Goal: Book appointment/travel/reservation

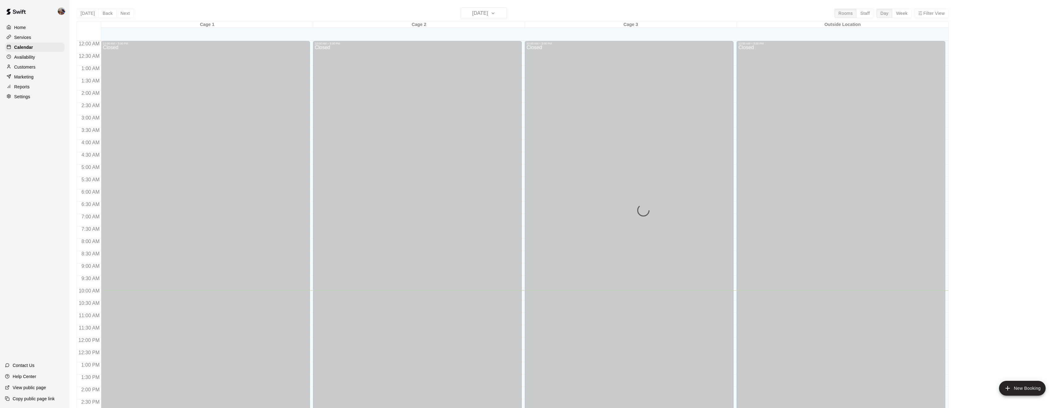
scroll to position [201, 0]
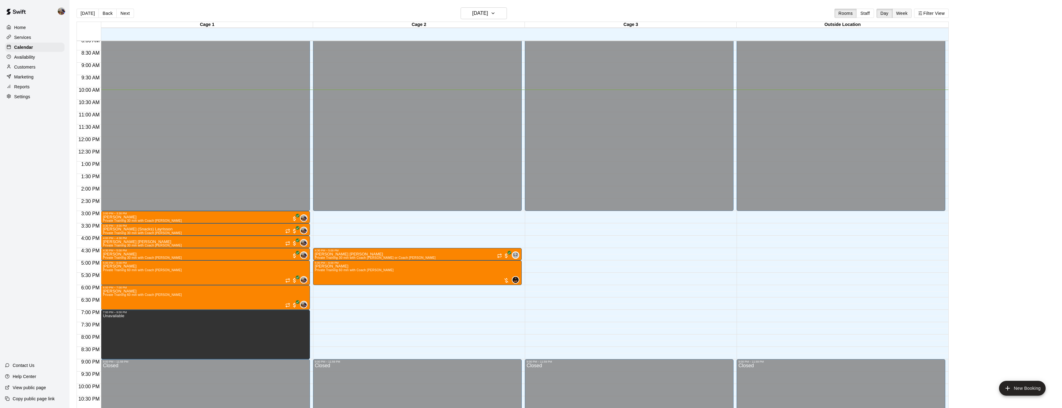
click at [904, 17] on button "Week" at bounding box center [901, 13] width 19 height 9
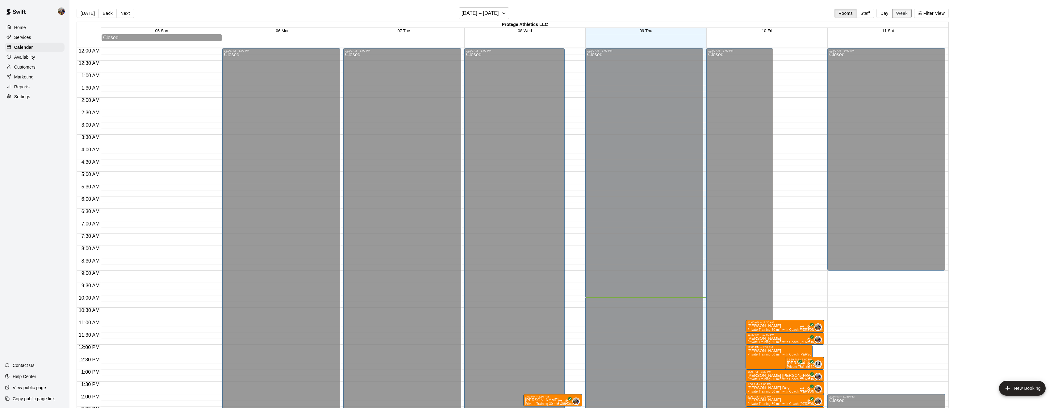
scroll to position [225, 0]
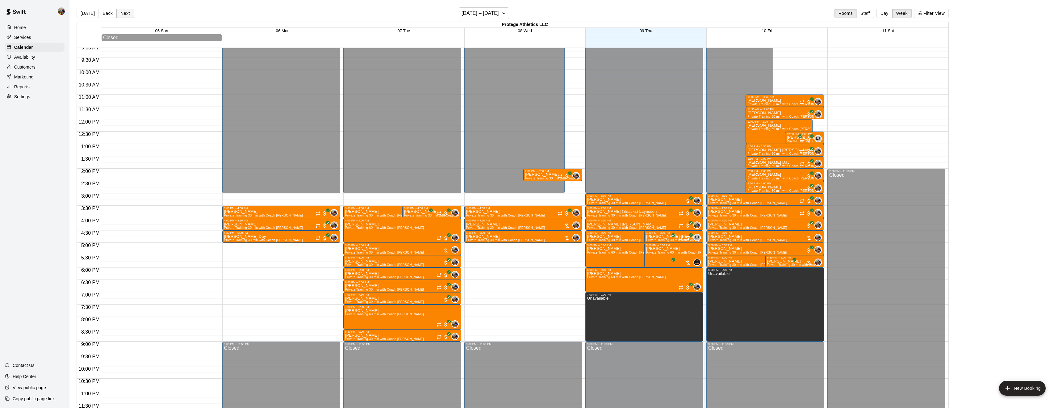
click at [126, 14] on button "Next" at bounding box center [124, 13] width 17 height 9
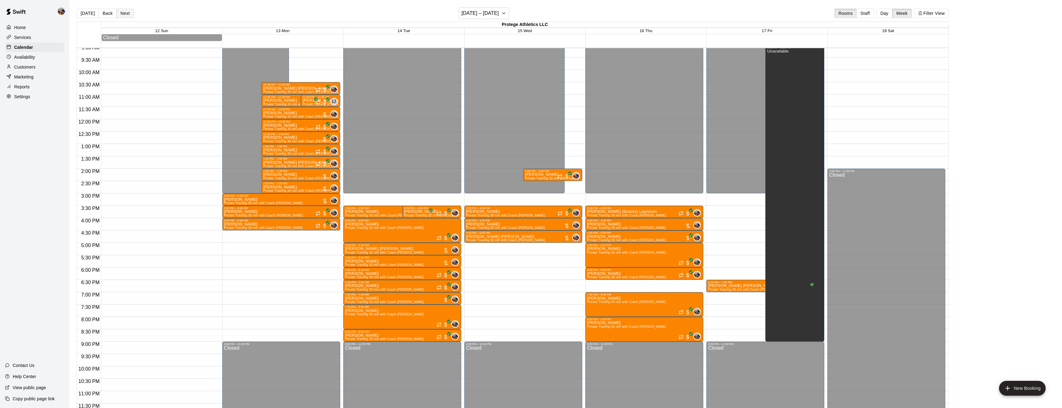
click at [124, 10] on button "Next" at bounding box center [124, 13] width 17 height 9
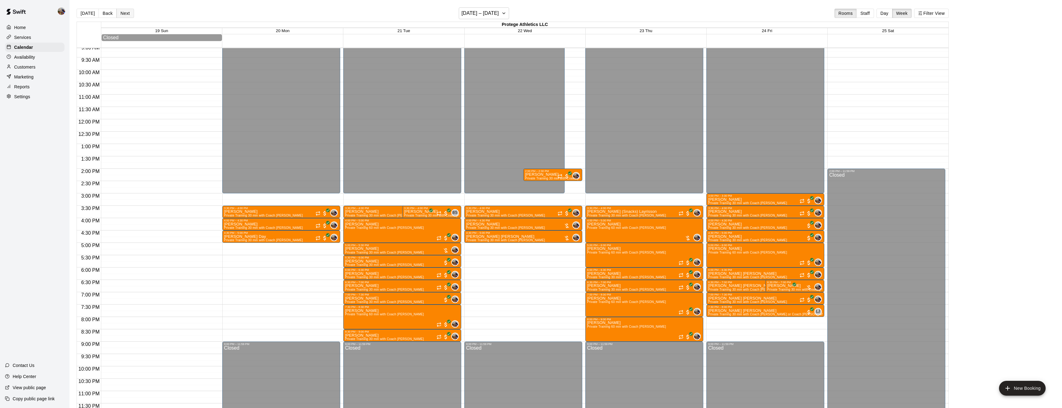
click at [124, 10] on button "Next" at bounding box center [124, 13] width 17 height 9
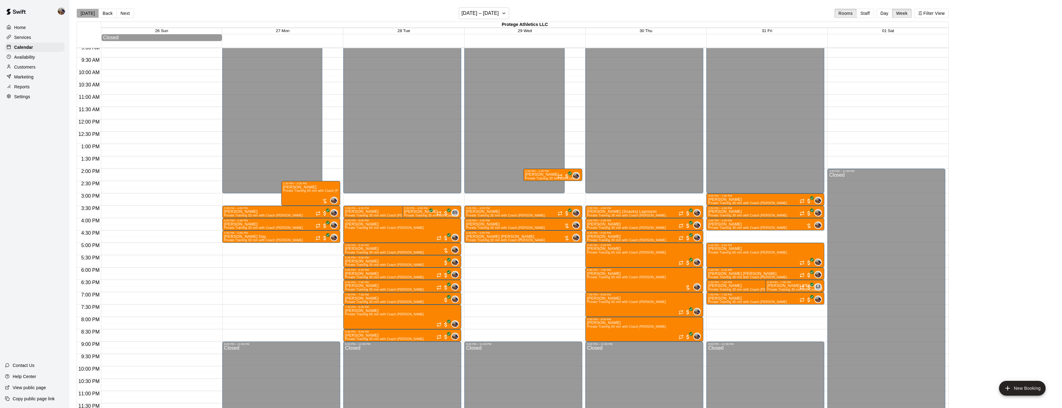
click at [89, 13] on button "Today" at bounding box center [88, 13] width 22 height 9
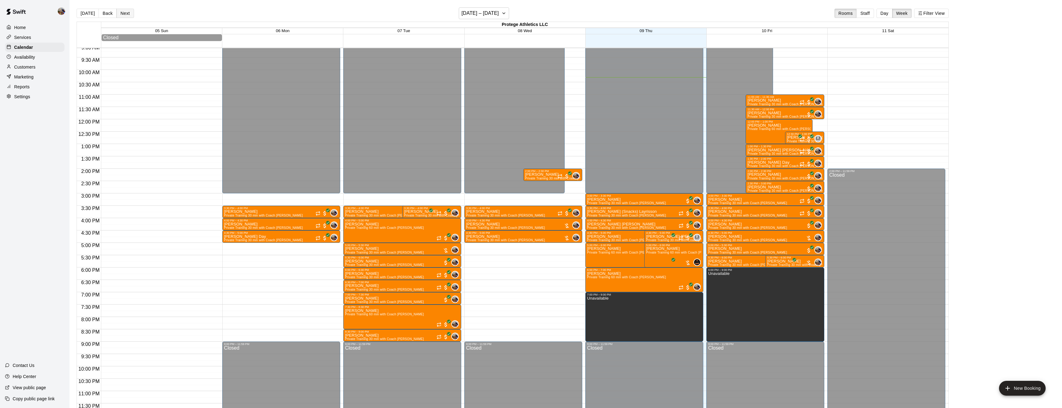
click at [128, 16] on button "Next" at bounding box center [124, 13] width 17 height 9
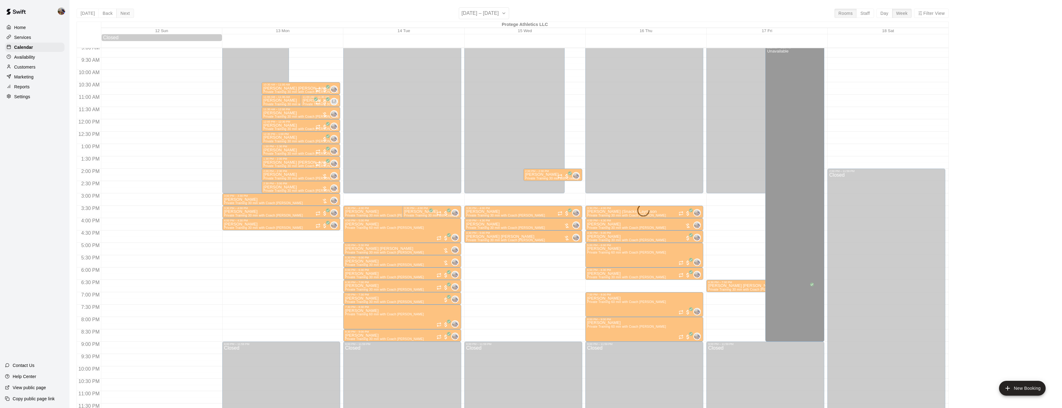
click at [128, 16] on button "Next" at bounding box center [124, 13] width 17 height 9
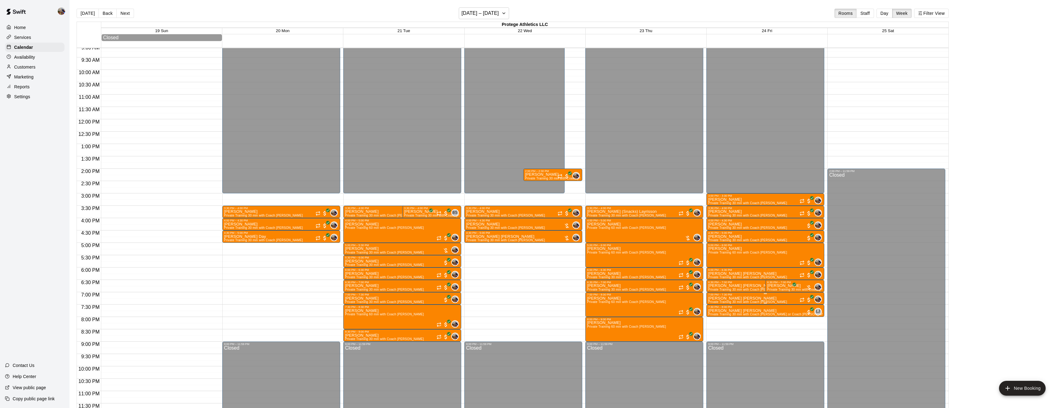
click at [803, 295] on div "7:00 PM – 7:30 PM" at bounding box center [765, 294] width 114 height 3
click at [712, 328] on icon "delete" at bounding box center [714, 329] width 4 height 6
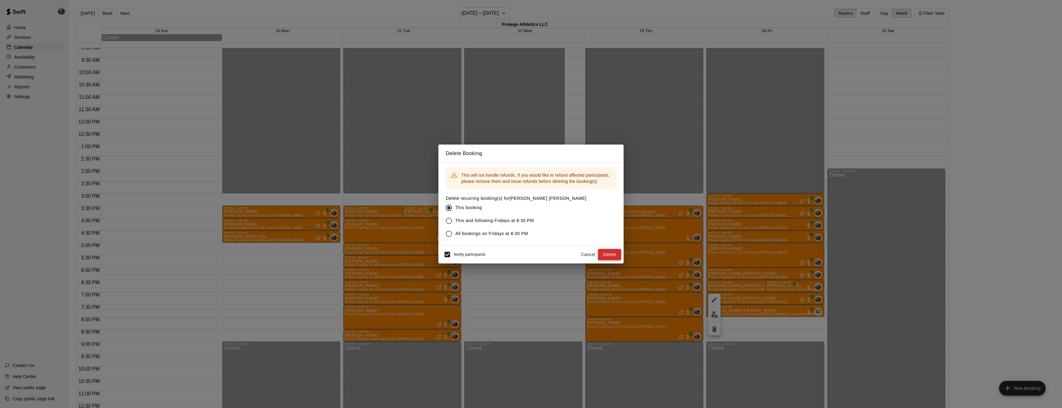
click at [610, 253] on button "Delete" at bounding box center [609, 254] width 23 height 11
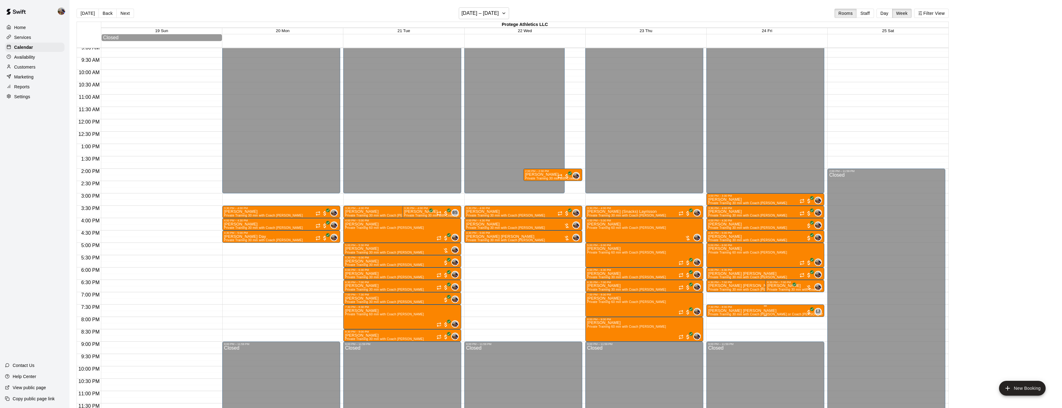
click at [712, 343] on icon "delete" at bounding box center [713, 344] width 7 height 7
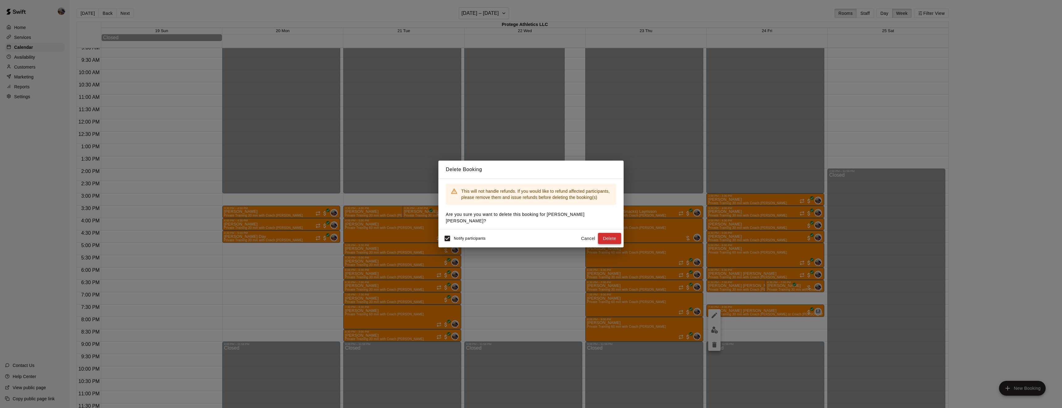
click at [605, 239] on button "Delete" at bounding box center [609, 238] width 23 height 11
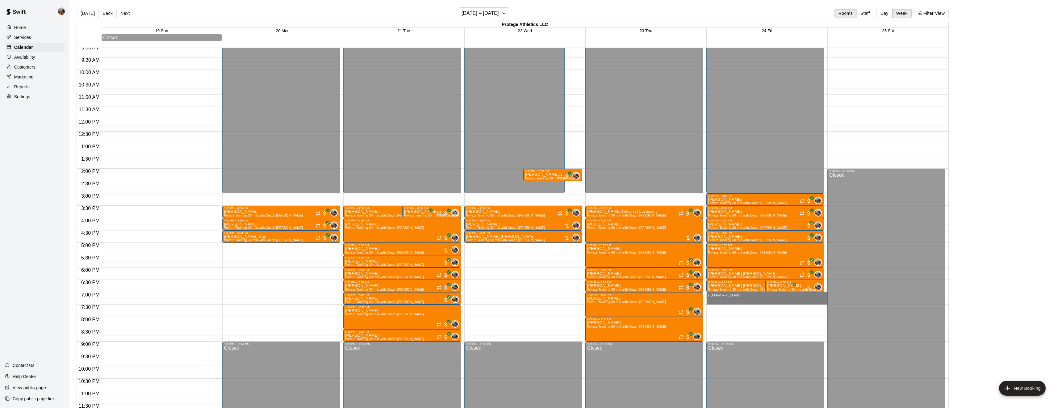
drag, startPoint x: 800, startPoint y: 294, endPoint x: 801, endPoint y: 301, distance: 7.3
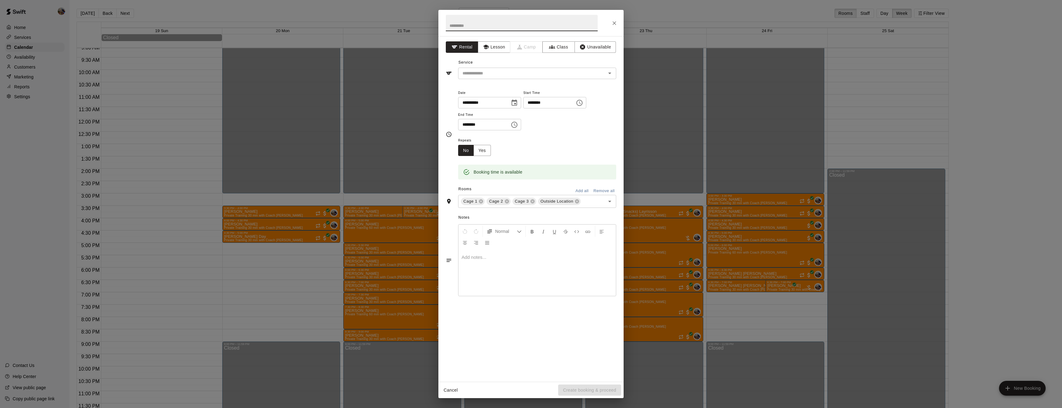
click at [481, 26] on input "text" at bounding box center [522, 23] width 152 height 16
type input "**********"
click at [485, 42] on button "Lesson" at bounding box center [494, 46] width 32 height 11
click at [514, 71] on input "text" at bounding box center [528, 73] width 136 height 8
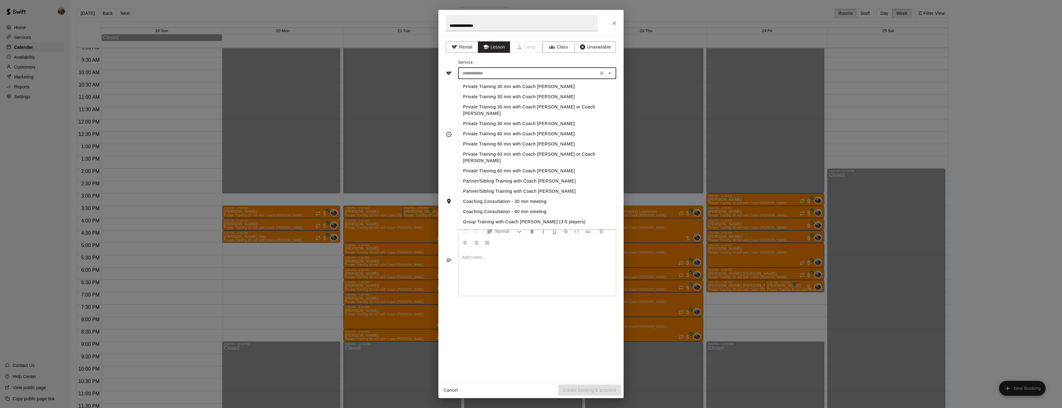
click at [514, 85] on li "Private Training 30 min with Coach Blaine" at bounding box center [537, 86] width 158 height 10
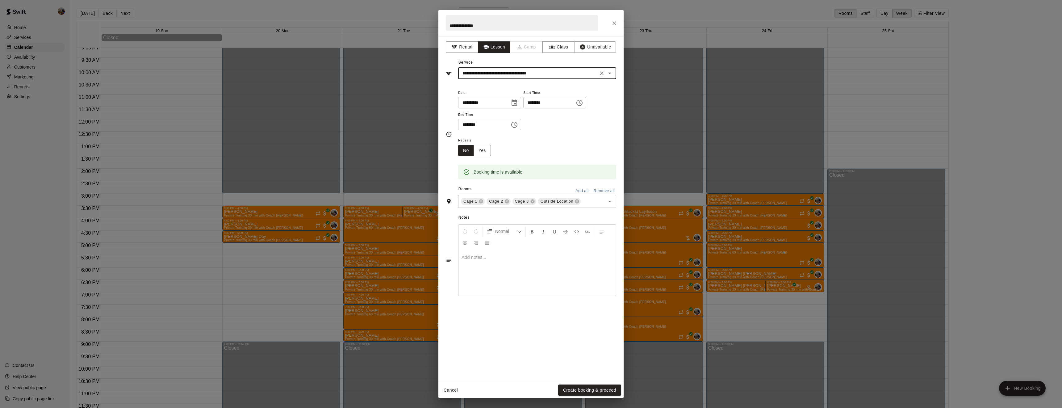
type input "**********"
click at [506, 203] on icon at bounding box center [507, 201] width 4 height 4
click at [524, 203] on icon at bounding box center [525, 201] width 4 height 4
click at [609, 388] on button "Create booking & proceed" at bounding box center [589, 389] width 63 height 11
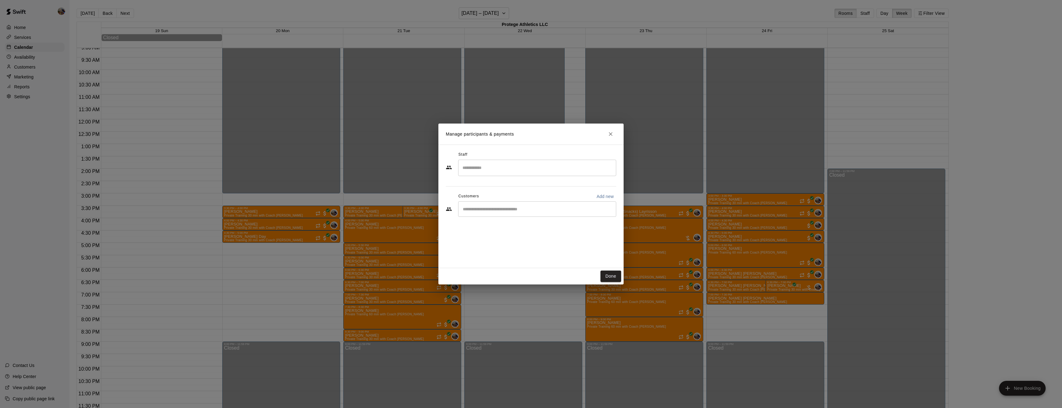
click at [528, 172] on input "Search staff" at bounding box center [537, 167] width 152 height 11
click at [524, 191] on div "Blaine Johnson Owner" at bounding box center [542, 189] width 137 height 12
click at [515, 213] on div "​" at bounding box center [537, 208] width 158 height 15
type input "******"
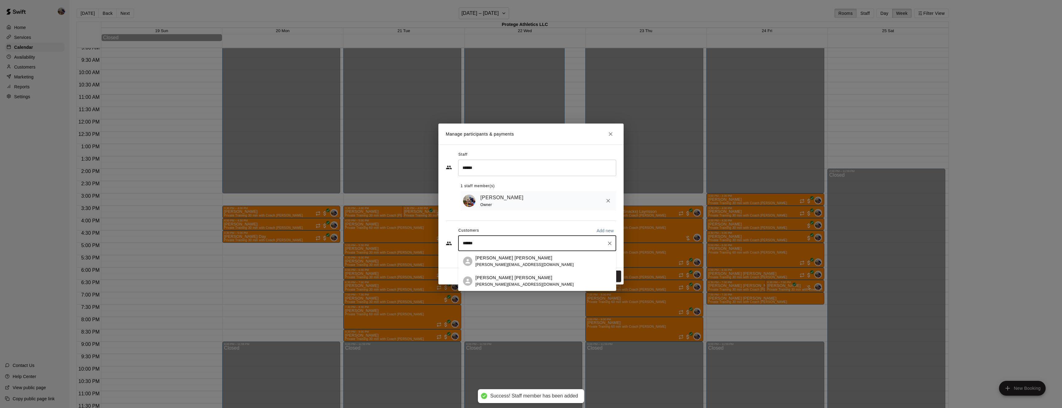
type input "*******"
click at [519, 256] on div "Beckett Marandi" at bounding box center [524, 258] width 98 height 6
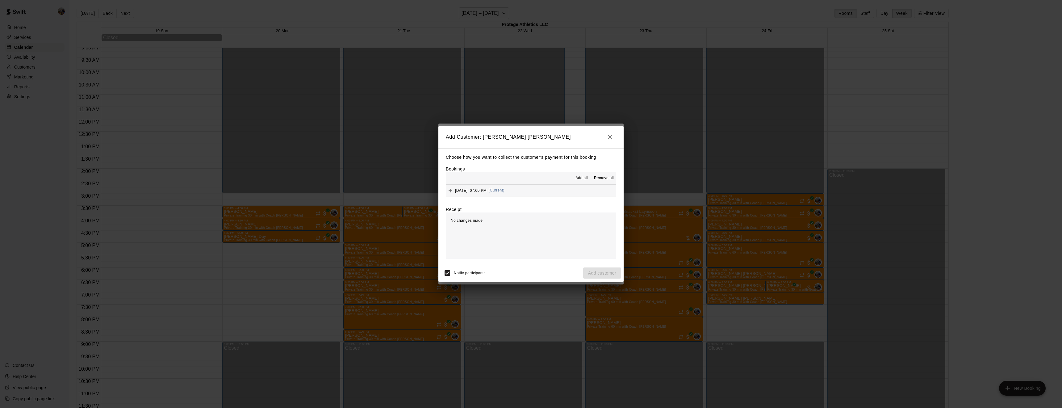
click at [583, 175] on span "Add all" at bounding box center [581, 178] width 12 height 6
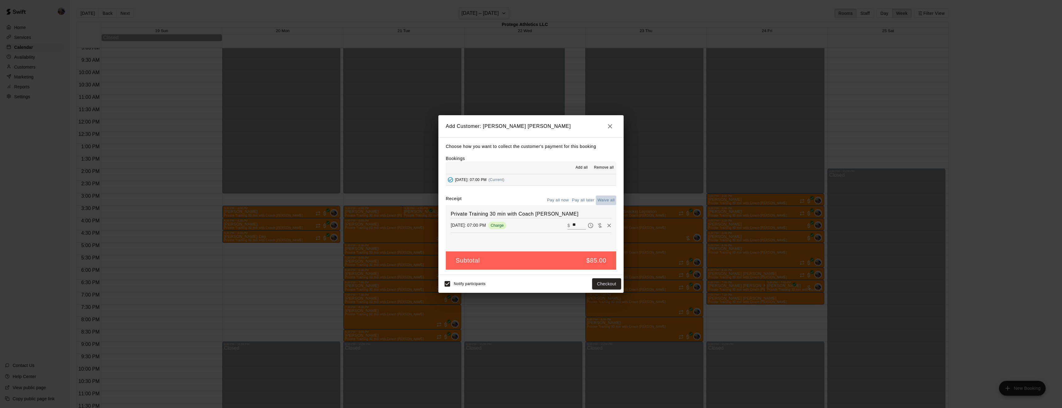
click at [610, 198] on button "Waive all" at bounding box center [606, 200] width 20 height 10
type input "*"
click at [605, 281] on button "Add customer" at bounding box center [602, 283] width 38 height 11
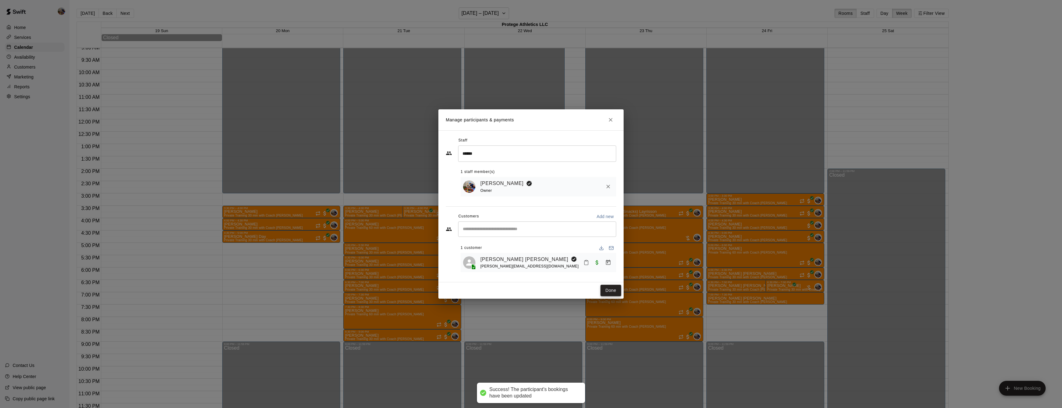
click at [608, 287] on button "Done" at bounding box center [610, 290] width 21 height 11
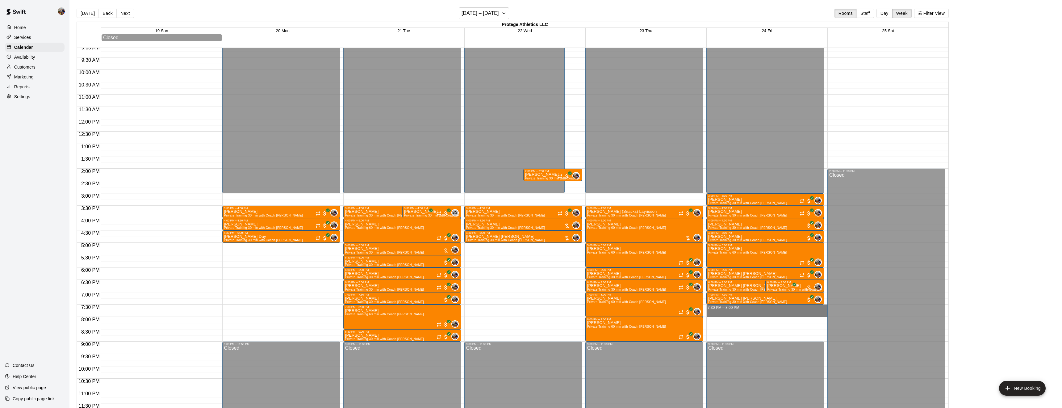
drag, startPoint x: 805, startPoint y: 307, endPoint x: 805, endPoint y: 315, distance: 7.4
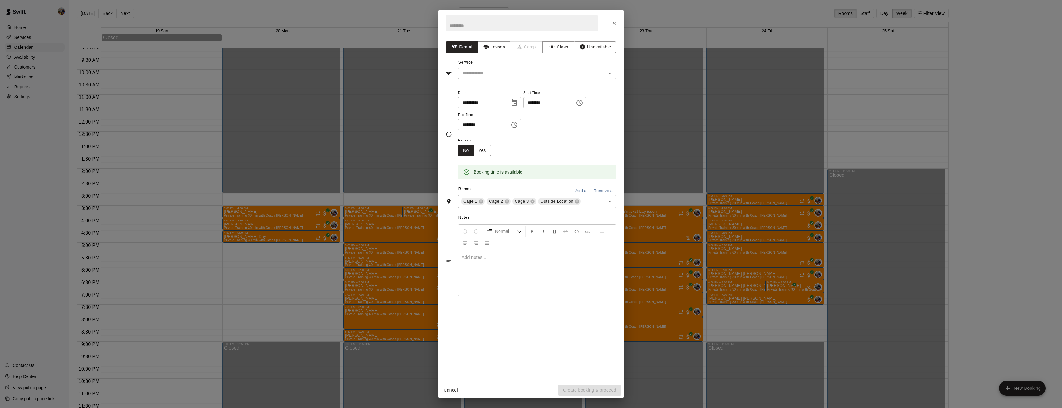
click at [489, 23] on input "text" at bounding box center [522, 23] width 152 height 16
click at [502, 68] on div "​" at bounding box center [537, 73] width 158 height 11
type input "**********"
click at [501, 47] on button "Lesson" at bounding box center [494, 46] width 32 height 11
click at [509, 70] on input "text" at bounding box center [528, 73] width 136 height 8
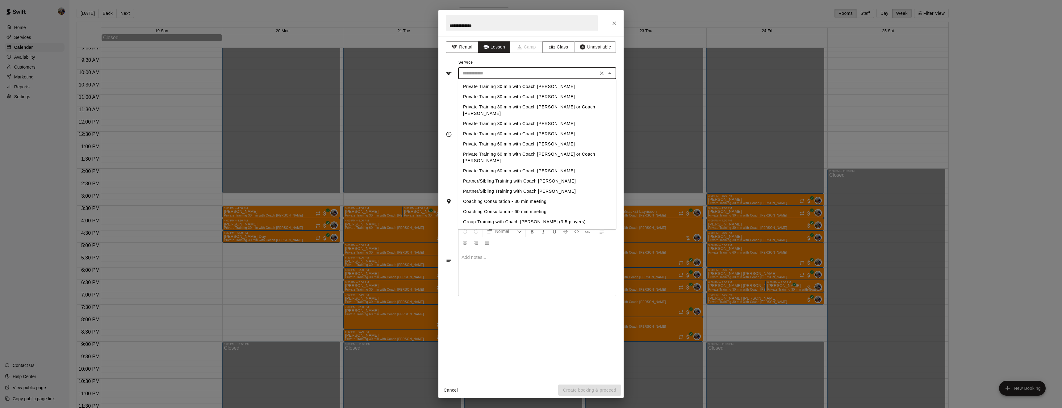
click at [510, 88] on li "Private Training 30 min with Coach Blaine" at bounding box center [537, 86] width 158 height 10
type input "**********"
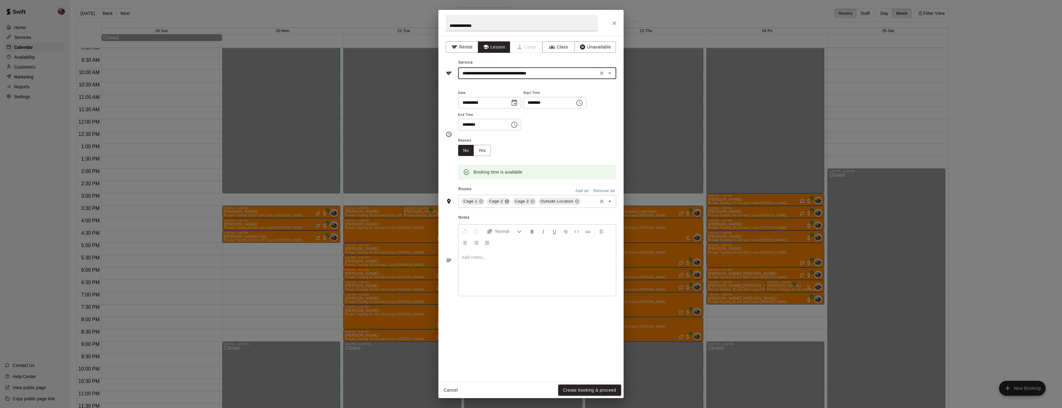
click at [505, 204] on icon at bounding box center [506, 201] width 5 height 5
click at [525, 203] on icon at bounding box center [525, 201] width 4 height 4
click at [601, 389] on button "Create booking & proceed" at bounding box center [589, 389] width 63 height 11
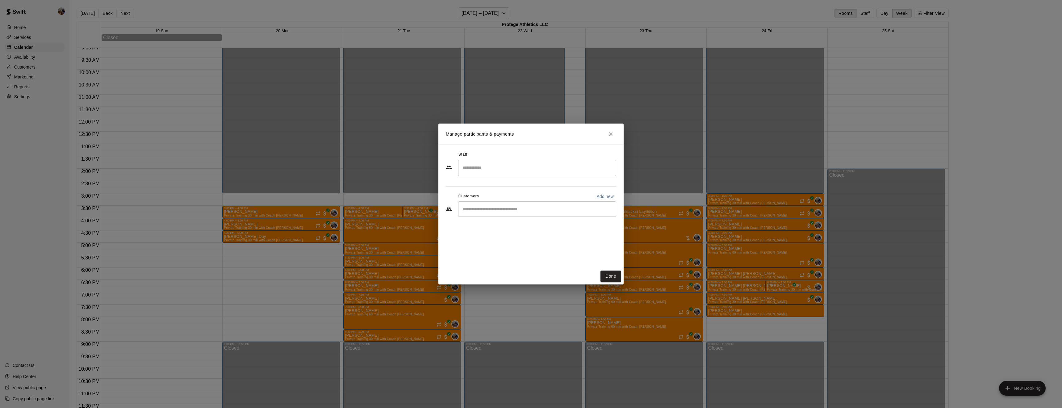
click at [514, 170] on input "Search staff" at bounding box center [537, 167] width 152 height 11
click at [495, 252] on li "Blaine Johnson Owner" at bounding box center [537, 257] width 158 height 21
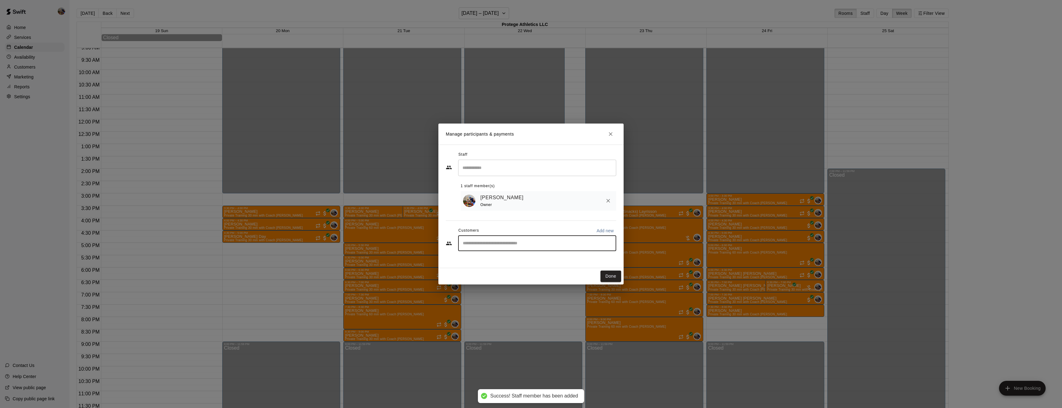
click at [493, 241] on input "Start typing to search customers..." at bounding box center [537, 243] width 152 height 6
type input "*****"
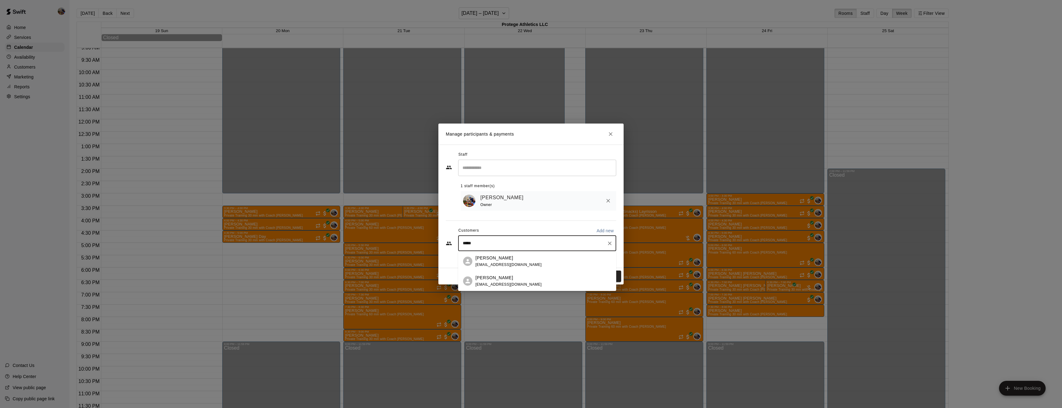
click at [496, 260] on p "Julian Breaux" at bounding box center [494, 258] width 38 height 6
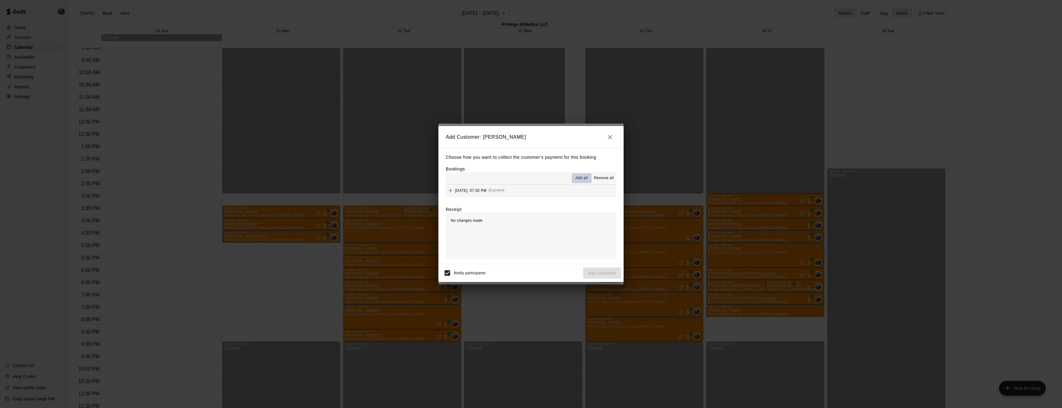
click at [580, 177] on span "Add all" at bounding box center [581, 178] width 12 height 6
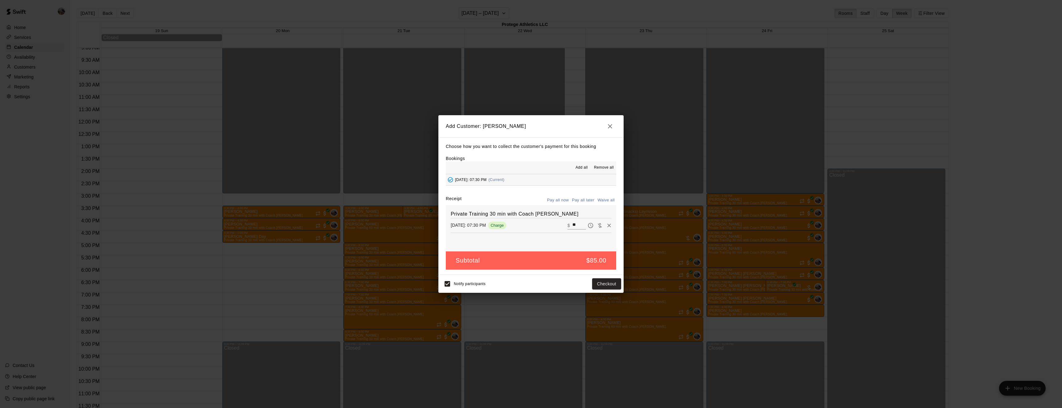
click at [607, 197] on button "Waive all" at bounding box center [606, 200] width 20 height 10
type input "*"
click at [600, 282] on button "Add customer" at bounding box center [602, 283] width 38 height 11
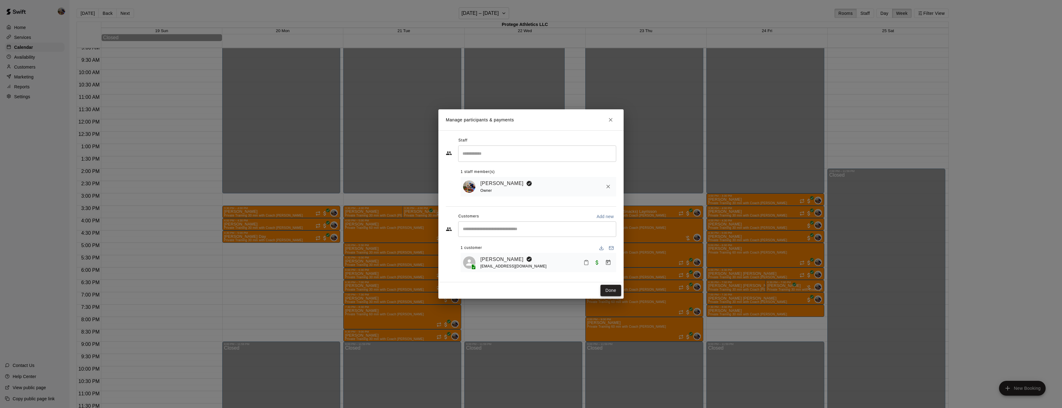
click at [615, 290] on button "Done" at bounding box center [610, 290] width 21 height 11
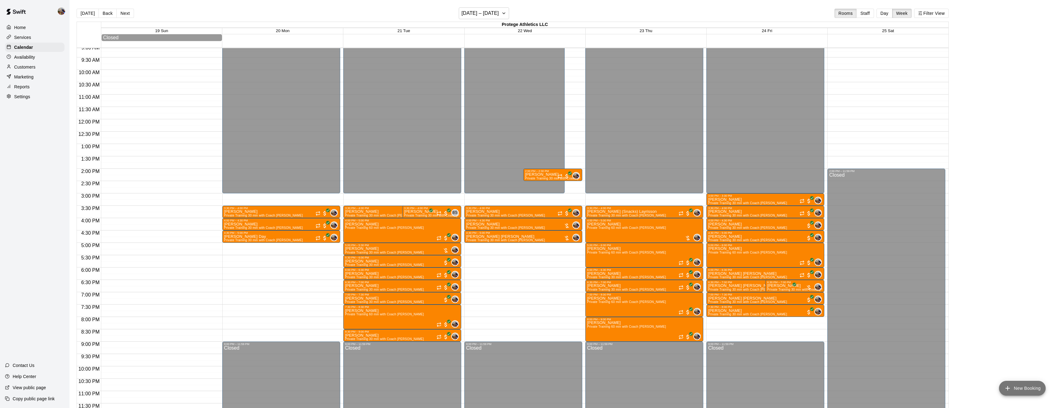
click at [1034, 384] on button "New Booking" at bounding box center [1022, 388] width 47 height 15
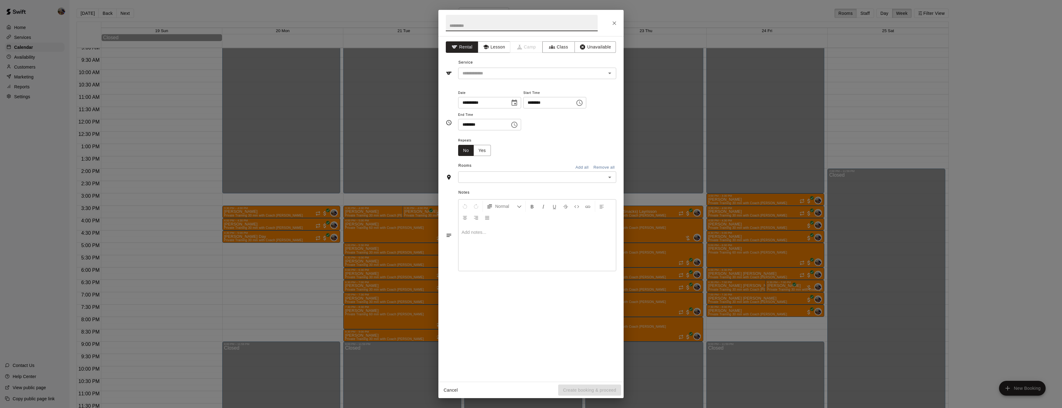
click at [513, 24] on input "text" at bounding box center [522, 23] width 152 height 16
type input "**********"
click at [493, 49] on button "Lesson" at bounding box center [494, 46] width 32 height 11
click at [526, 73] on input "text" at bounding box center [528, 73] width 136 height 8
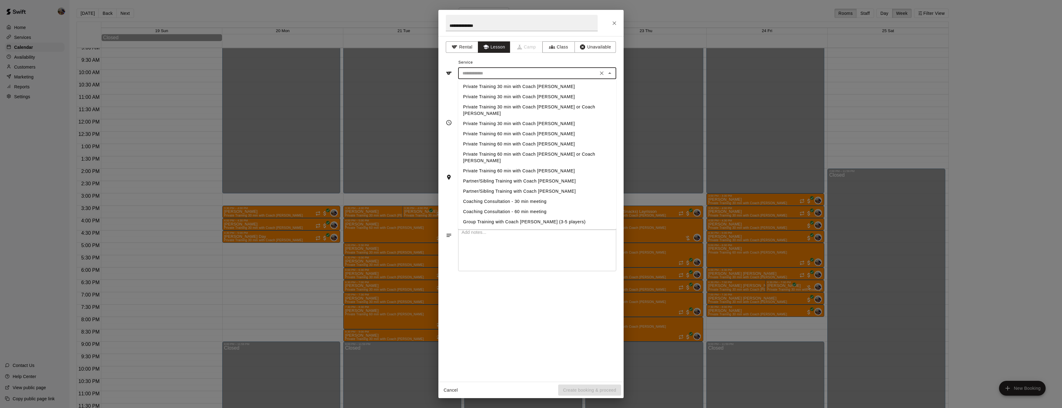
click at [524, 105] on li "Private Training 30 min with Coach Larry or Coach Cam" at bounding box center [537, 110] width 158 height 17
type input "**********"
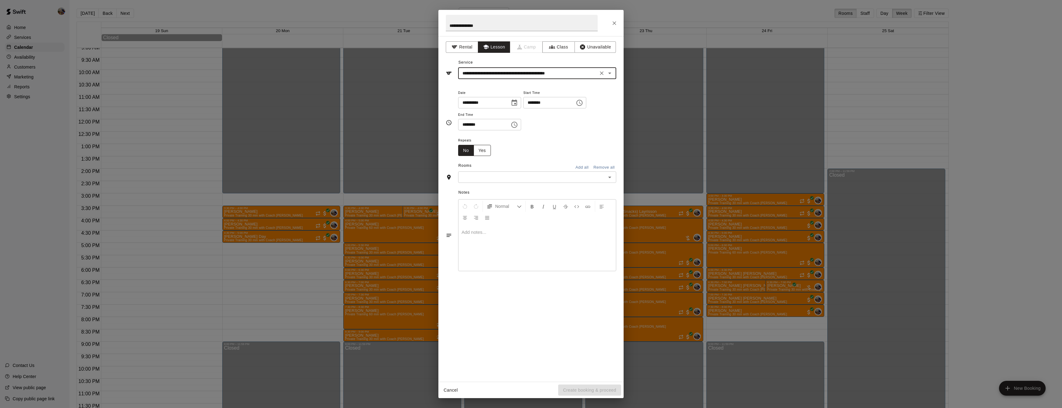
click at [484, 156] on button "Yes" at bounding box center [481, 150] width 17 height 11
click at [467, 156] on button "No" at bounding box center [466, 150] width 16 height 11
click at [481, 181] on input "text" at bounding box center [532, 177] width 144 height 8
click at [475, 195] on li "Cage 2" at bounding box center [537, 190] width 158 height 10
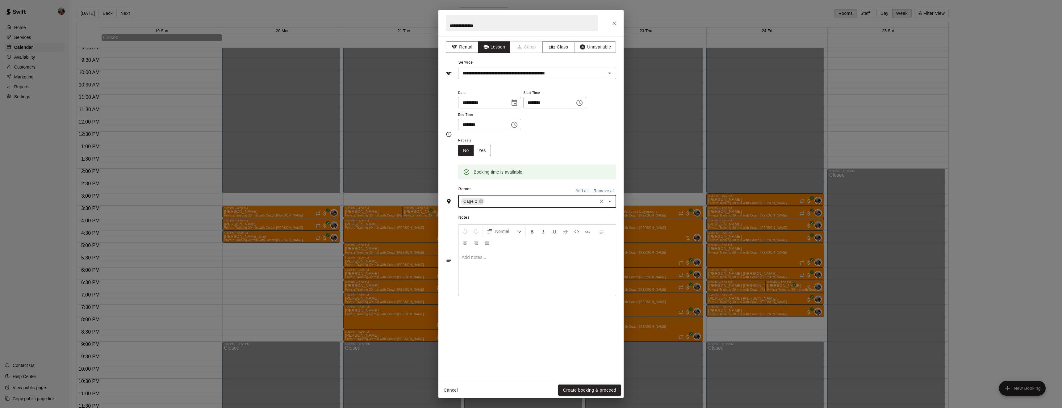
click at [523, 108] on input "********" at bounding box center [547, 102] width 48 height 11
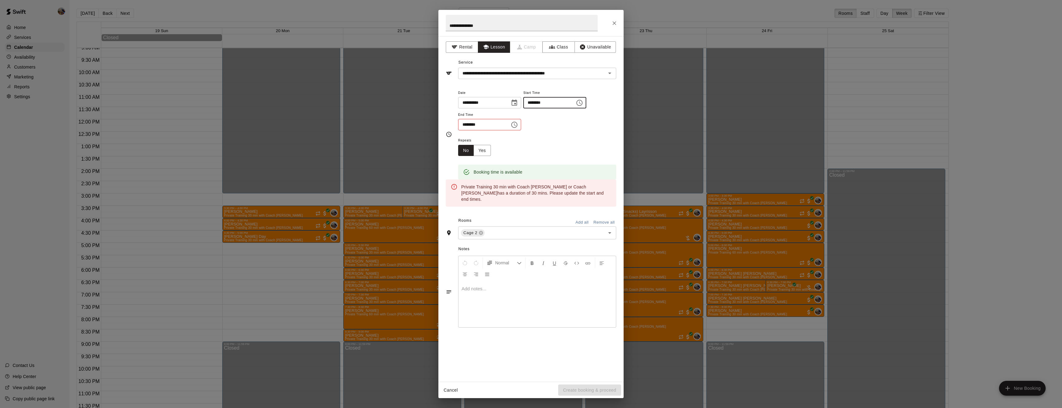
type input "********"
click at [464, 130] on input "********" at bounding box center [482, 124] width 48 height 11
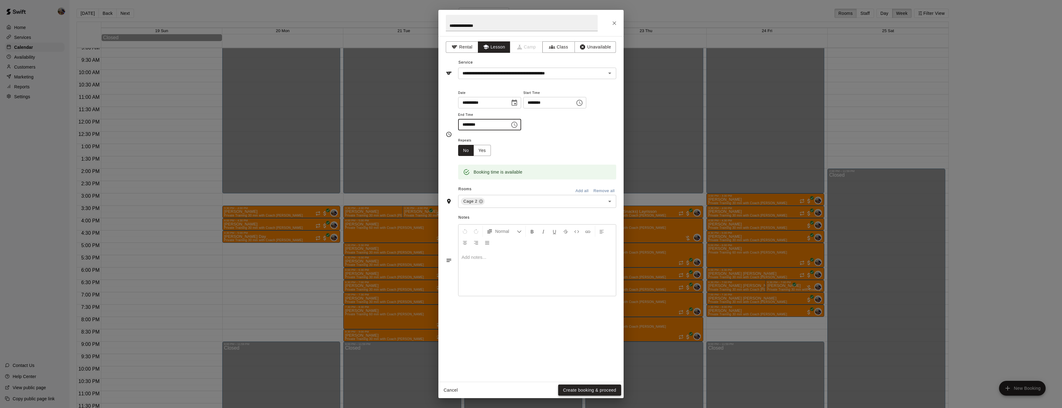
type input "********"
click at [577, 390] on button "Create booking & proceed" at bounding box center [589, 389] width 63 height 11
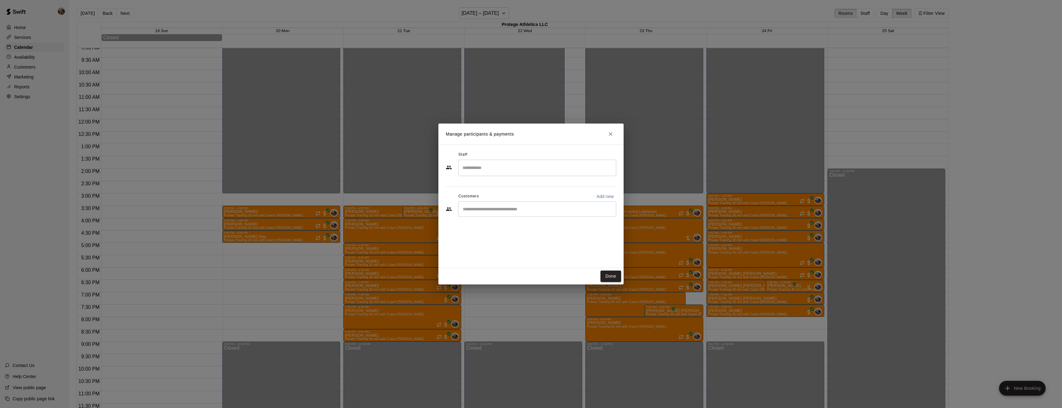
click at [477, 173] on input "Search staff" at bounding box center [537, 167] width 152 height 11
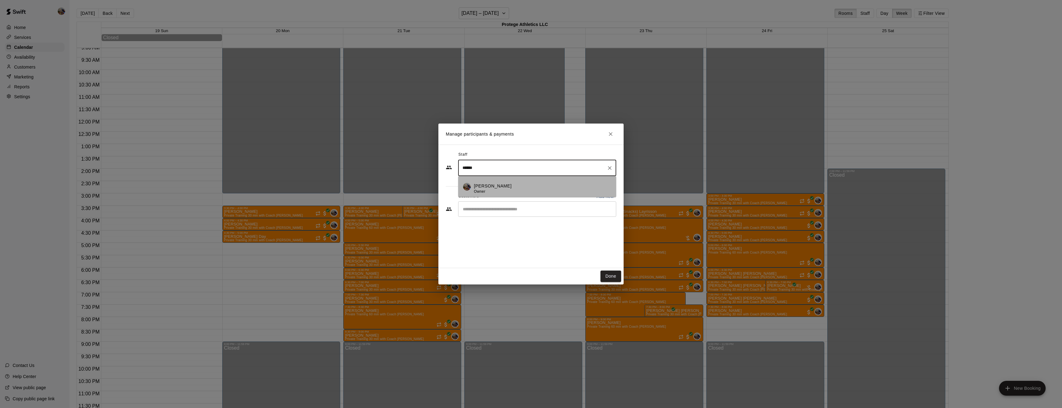
click at [478, 186] on p "Blaine Johnson" at bounding box center [493, 186] width 38 height 6
type input "******"
click at [479, 207] on input "Start typing to search customers..." at bounding box center [537, 209] width 152 height 6
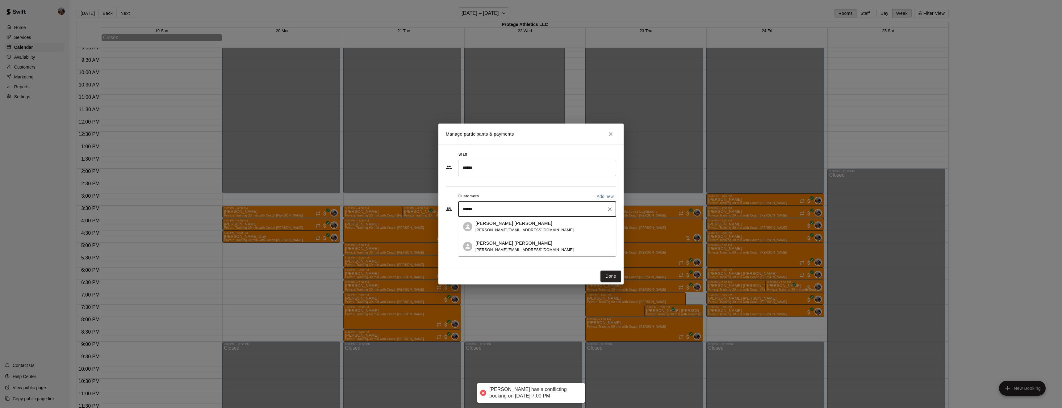
type input "*******"
click at [483, 223] on p "Beckett Marandi" at bounding box center [513, 223] width 77 height 6
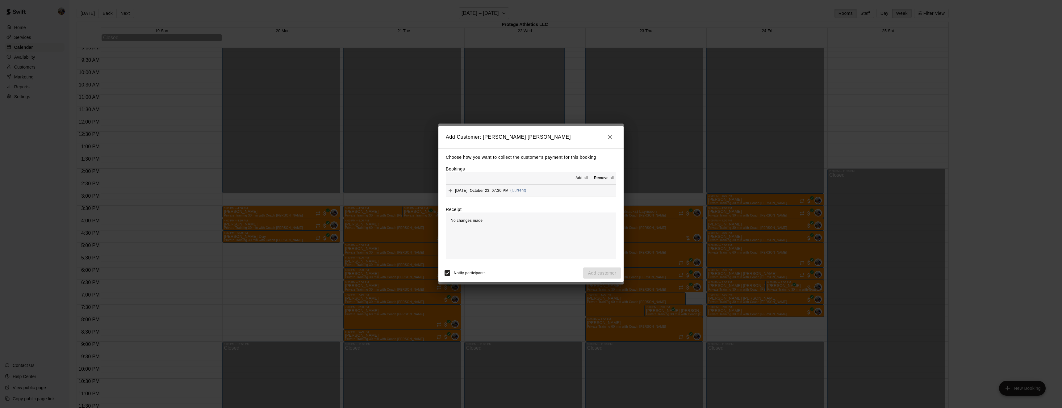
click at [585, 176] on span "Add all" at bounding box center [581, 178] width 12 height 6
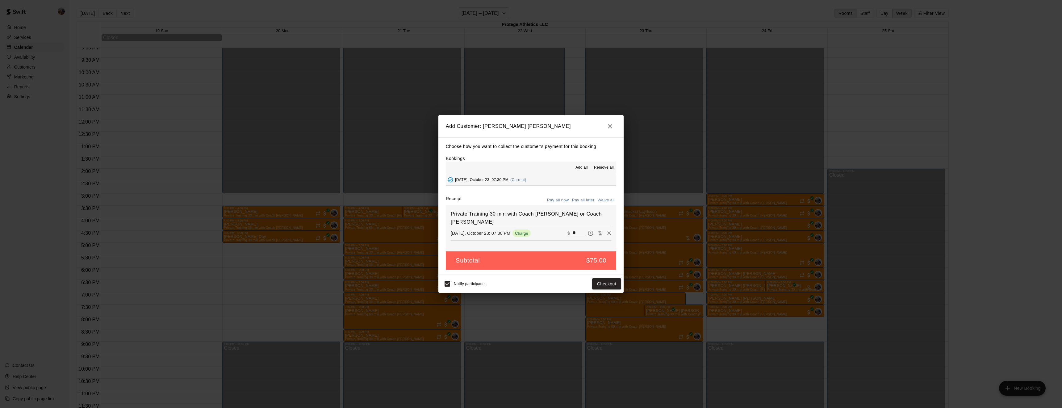
click at [604, 199] on button "Waive all" at bounding box center [606, 200] width 20 height 10
type input "*"
click at [598, 284] on button "Add customer" at bounding box center [602, 283] width 38 height 11
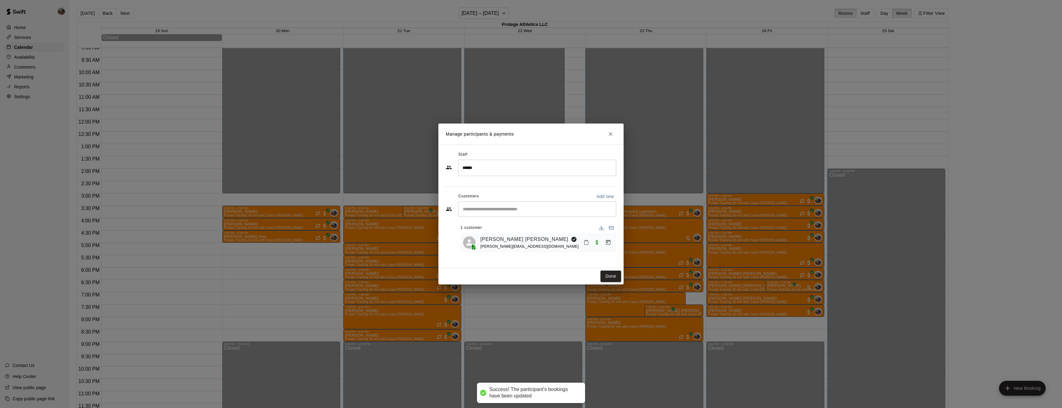
click at [505, 204] on div "​" at bounding box center [537, 208] width 158 height 15
type input "*"
click at [617, 277] on button "Done" at bounding box center [610, 275] width 21 height 11
